Goal: Transaction & Acquisition: Purchase product/service

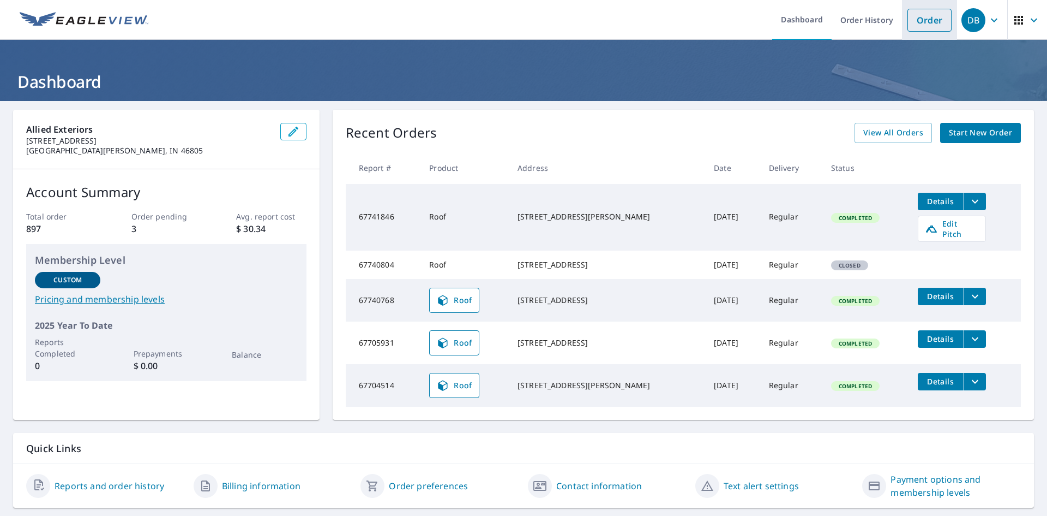
click at [932, 25] on link "Order" at bounding box center [930, 20] width 44 height 23
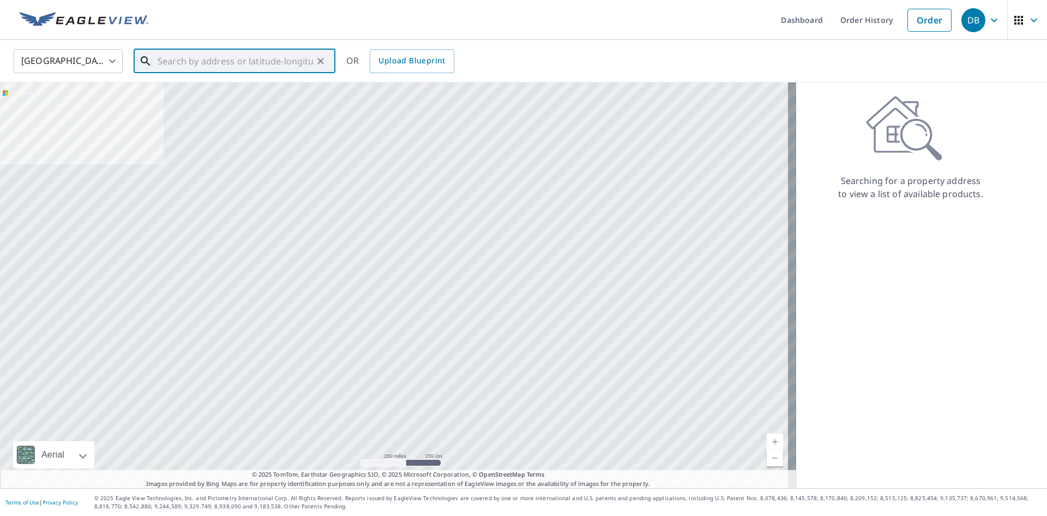
click at [204, 66] on input "text" at bounding box center [235, 61] width 155 height 31
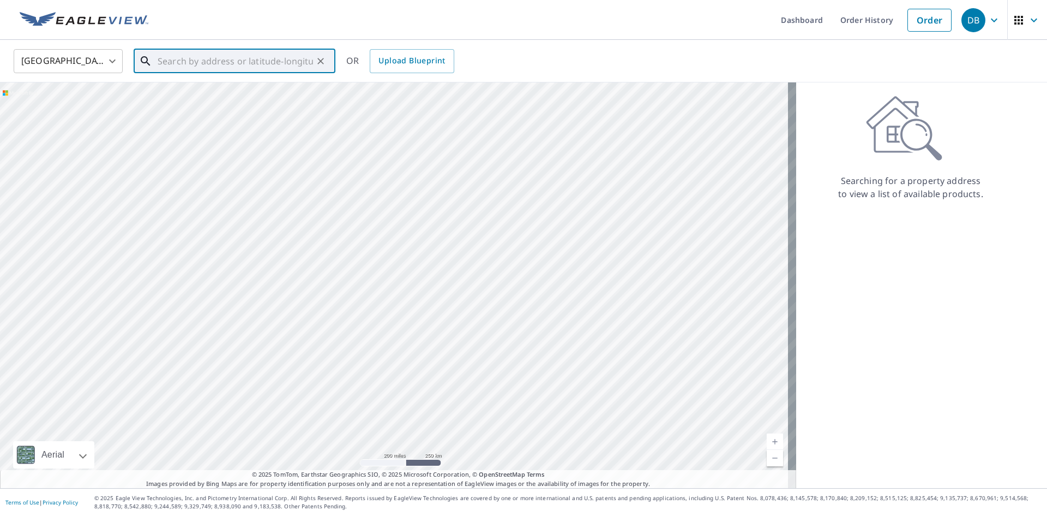
paste input "[STREET_ADDRESS]"
type input "[STREET_ADDRESS] delphos"
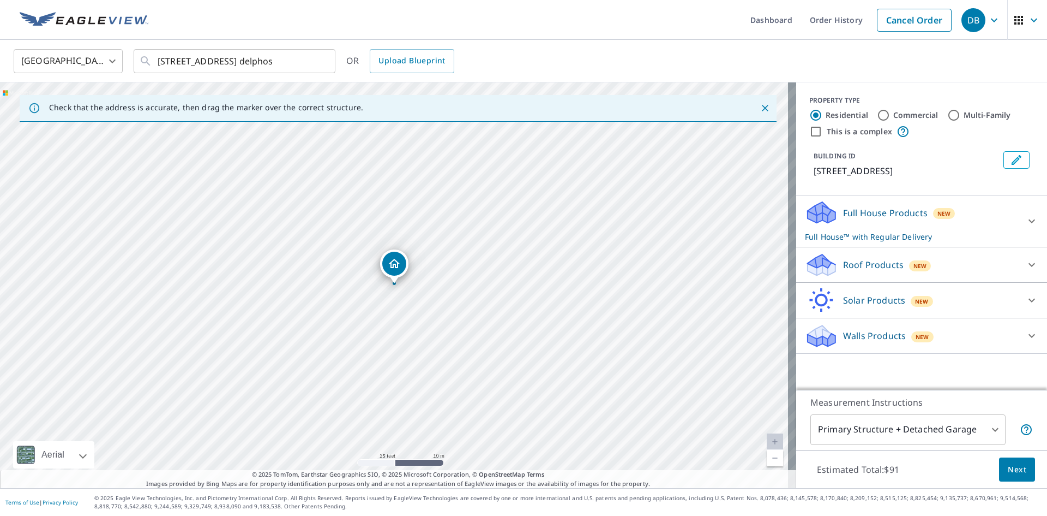
click at [957, 219] on div "Full House Products New Full House™ with Regular Delivery" at bounding box center [912, 221] width 214 height 43
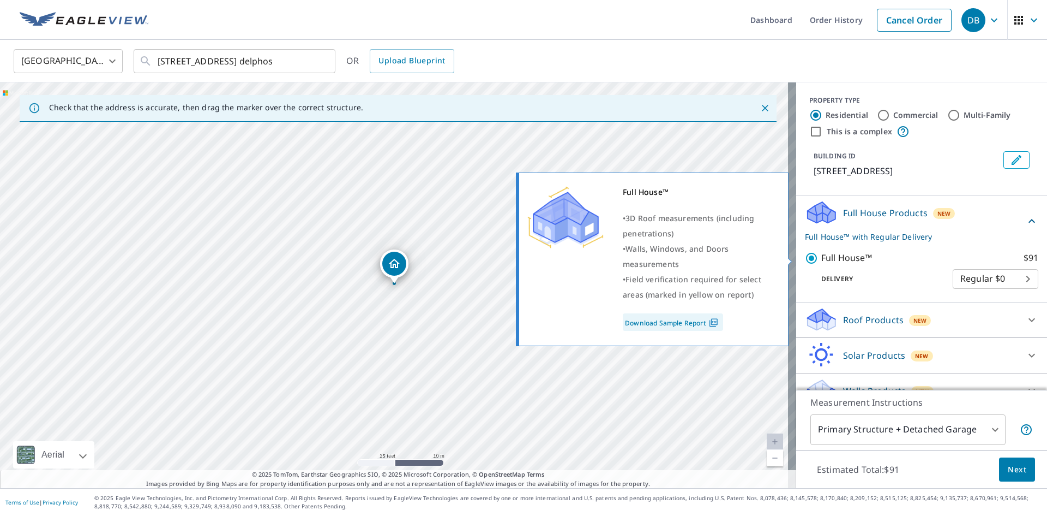
click at [794, 263] on div "Full House™ • 3D Roof measurements (including penetrations) • Walls, Windows, a…" at bounding box center [657, 259] width 279 height 180
click at [810, 258] on input "Full House™ $91" at bounding box center [813, 257] width 16 height 13
checkbox input "false"
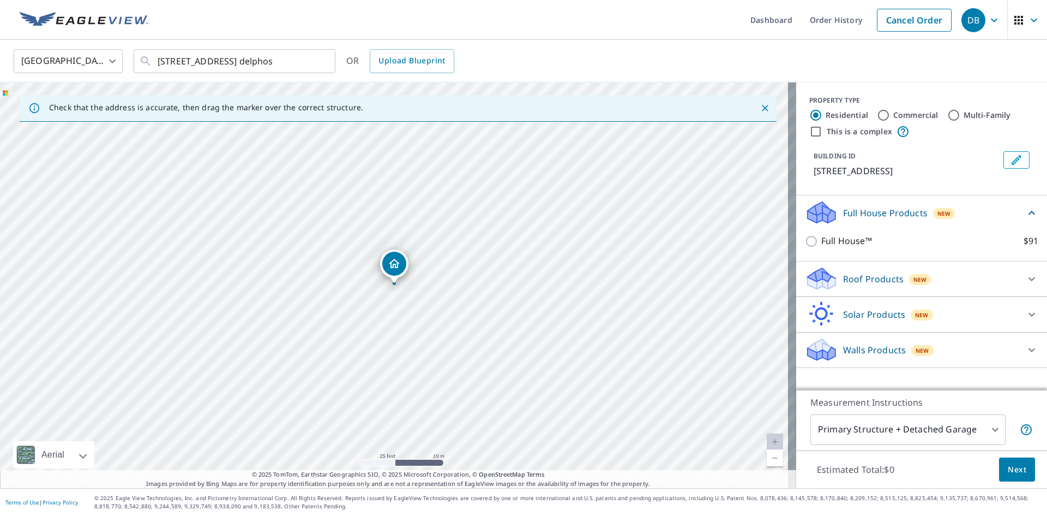
drag, startPoint x: 909, startPoint y: 275, endPoint x: 901, endPoint y: 284, distance: 12.7
click at [909, 274] on div "New" at bounding box center [920, 279] width 22 height 11
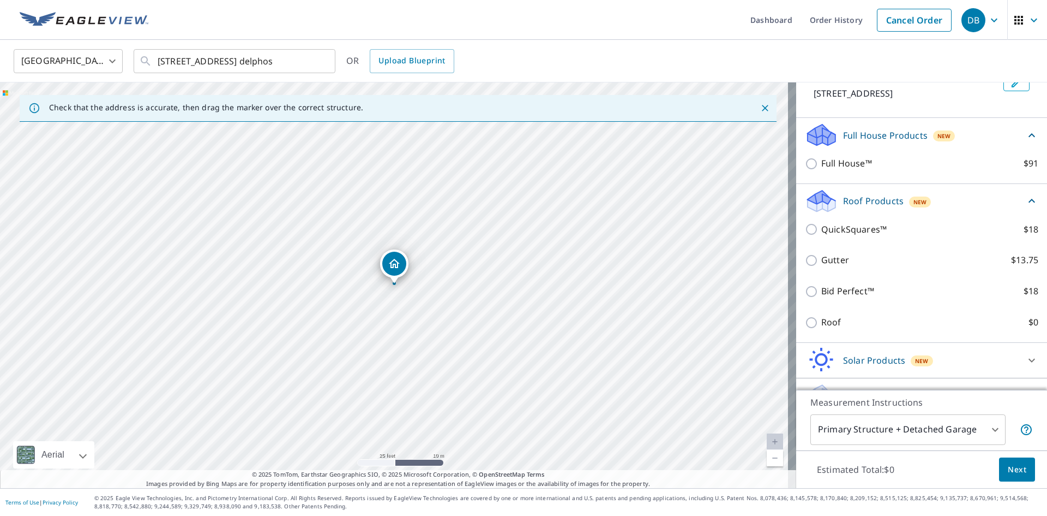
scroll to position [101, 0]
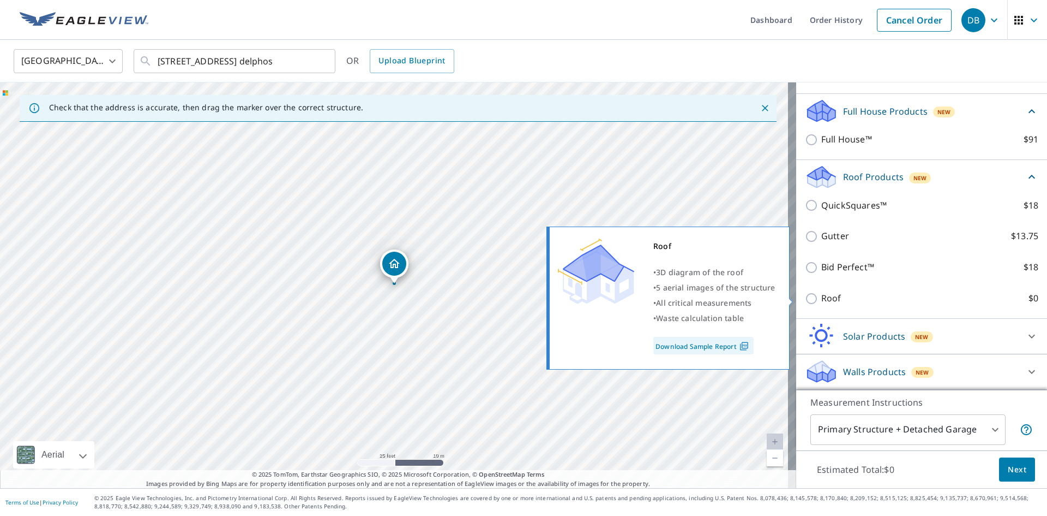
click at [811, 296] on input "Roof $0" at bounding box center [813, 298] width 16 height 13
checkbox input "true"
type input "3"
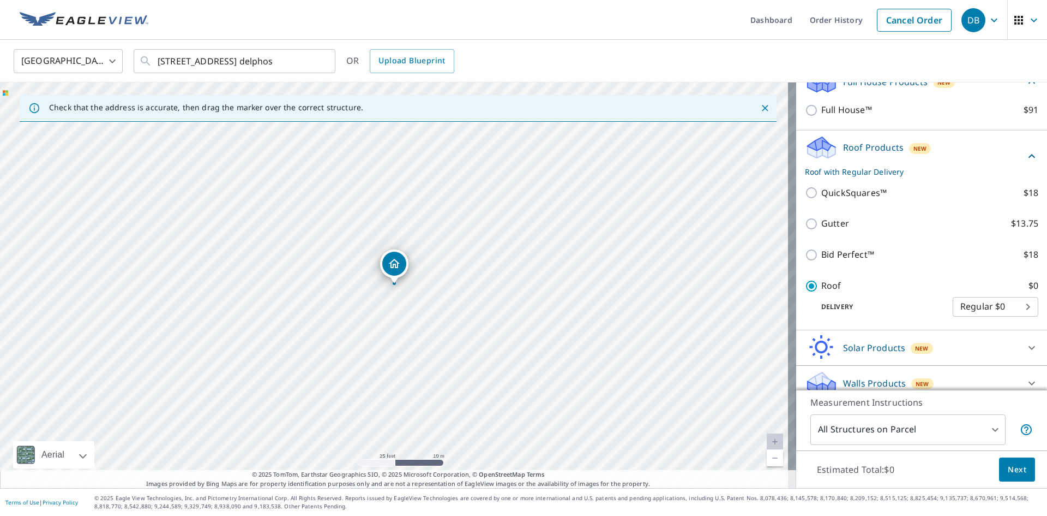
click at [1010, 469] on span "Next" at bounding box center [1017, 470] width 19 height 14
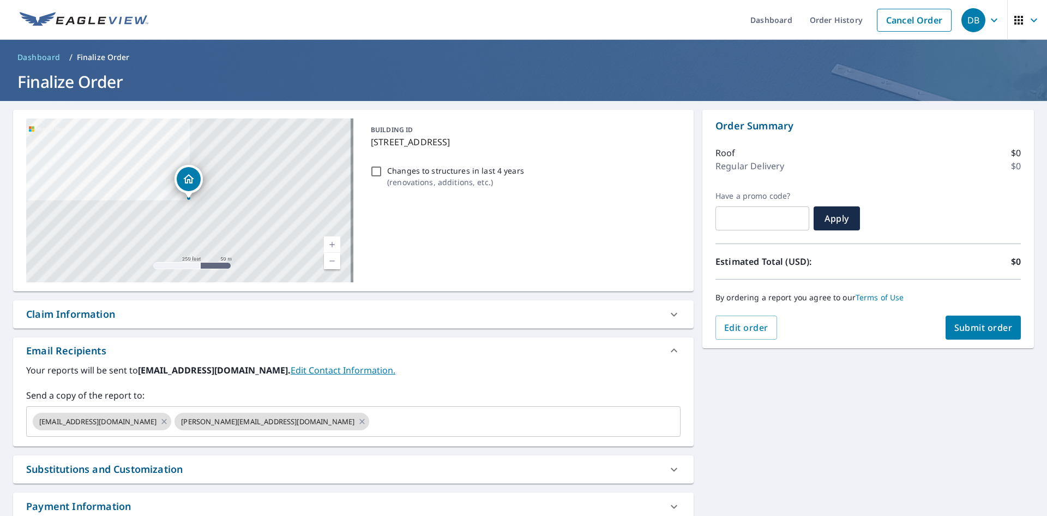
click at [980, 332] on span "Submit order" at bounding box center [984, 327] width 58 height 12
checkbox input "true"
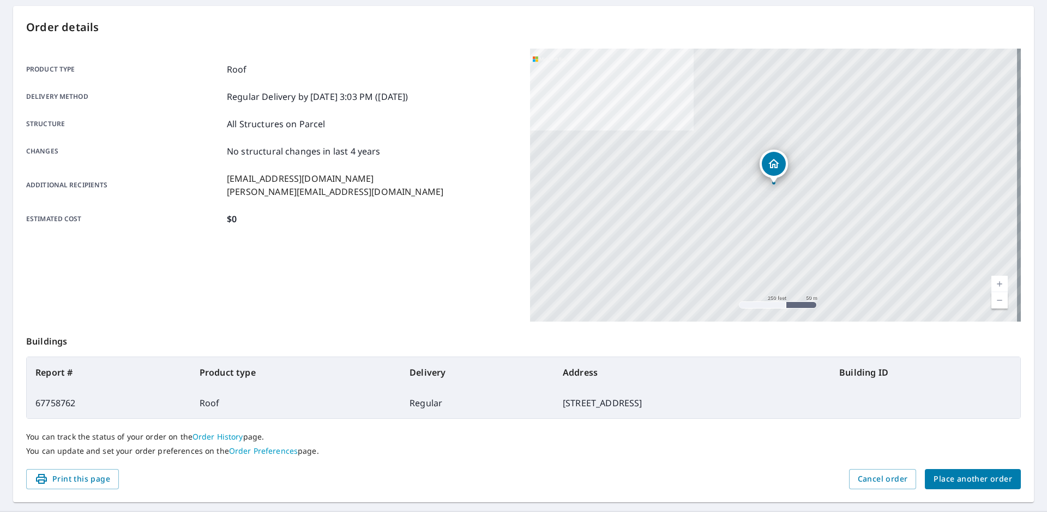
scroll to position [127, 0]
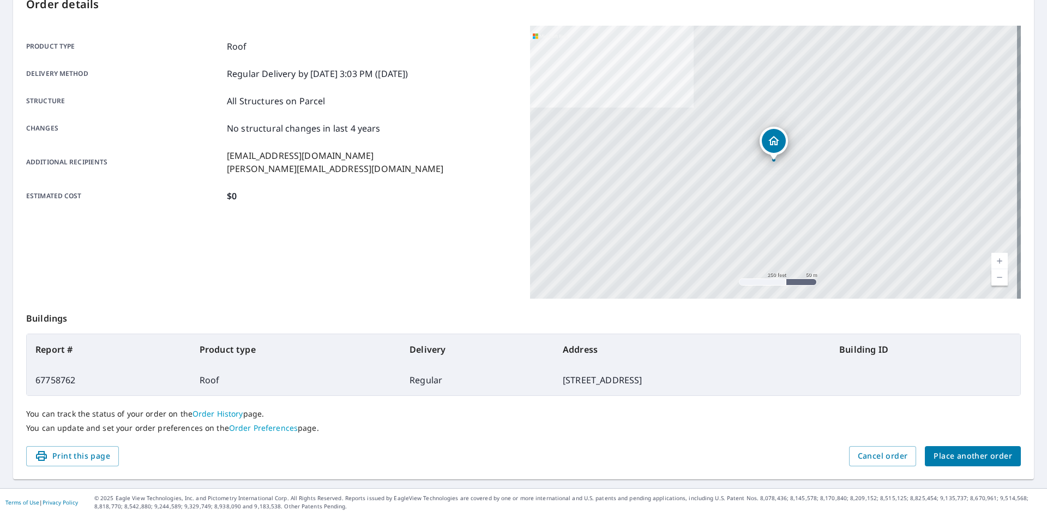
click at [942, 448] on button "Place another order" at bounding box center [973, 456] width 96 height 20
